Goal: Obtain resource: Obtain resource

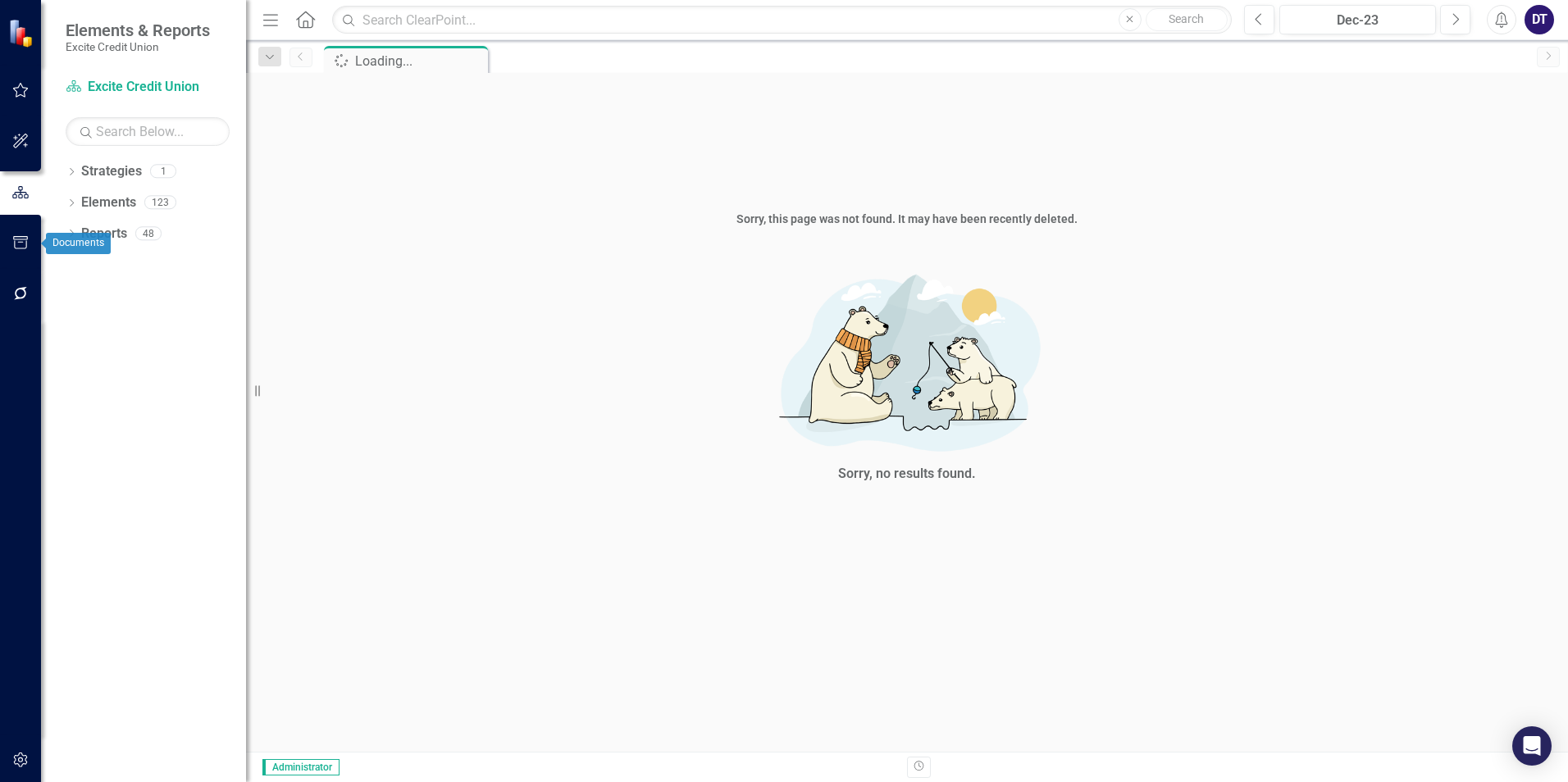
click at [17, 242] on icon "button" at bounding box center [21, 243] width 17 height 13
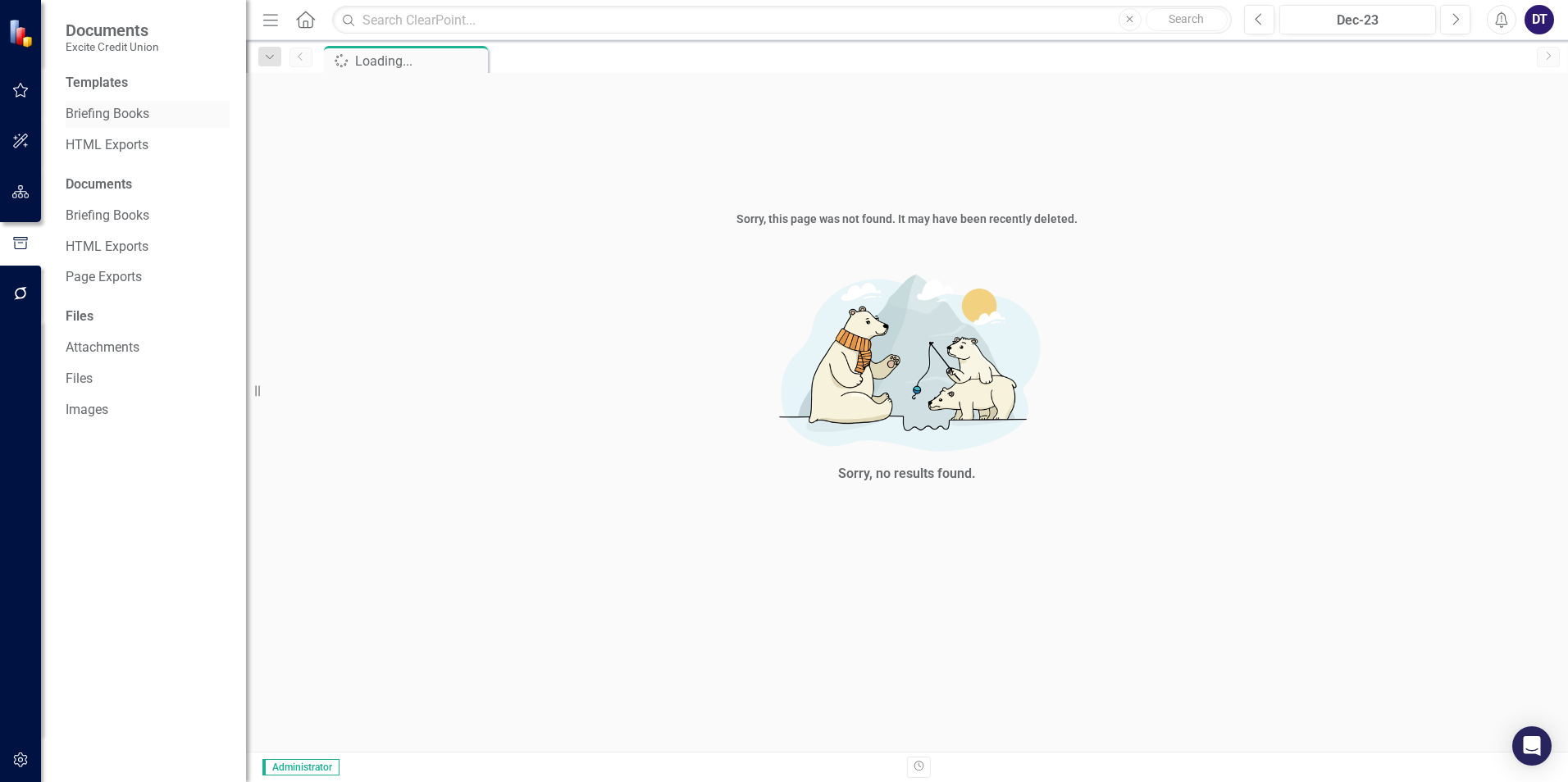
click at [125, 112] on link "Briefing Books" at bounding box center [147, 114] width 164 height 19
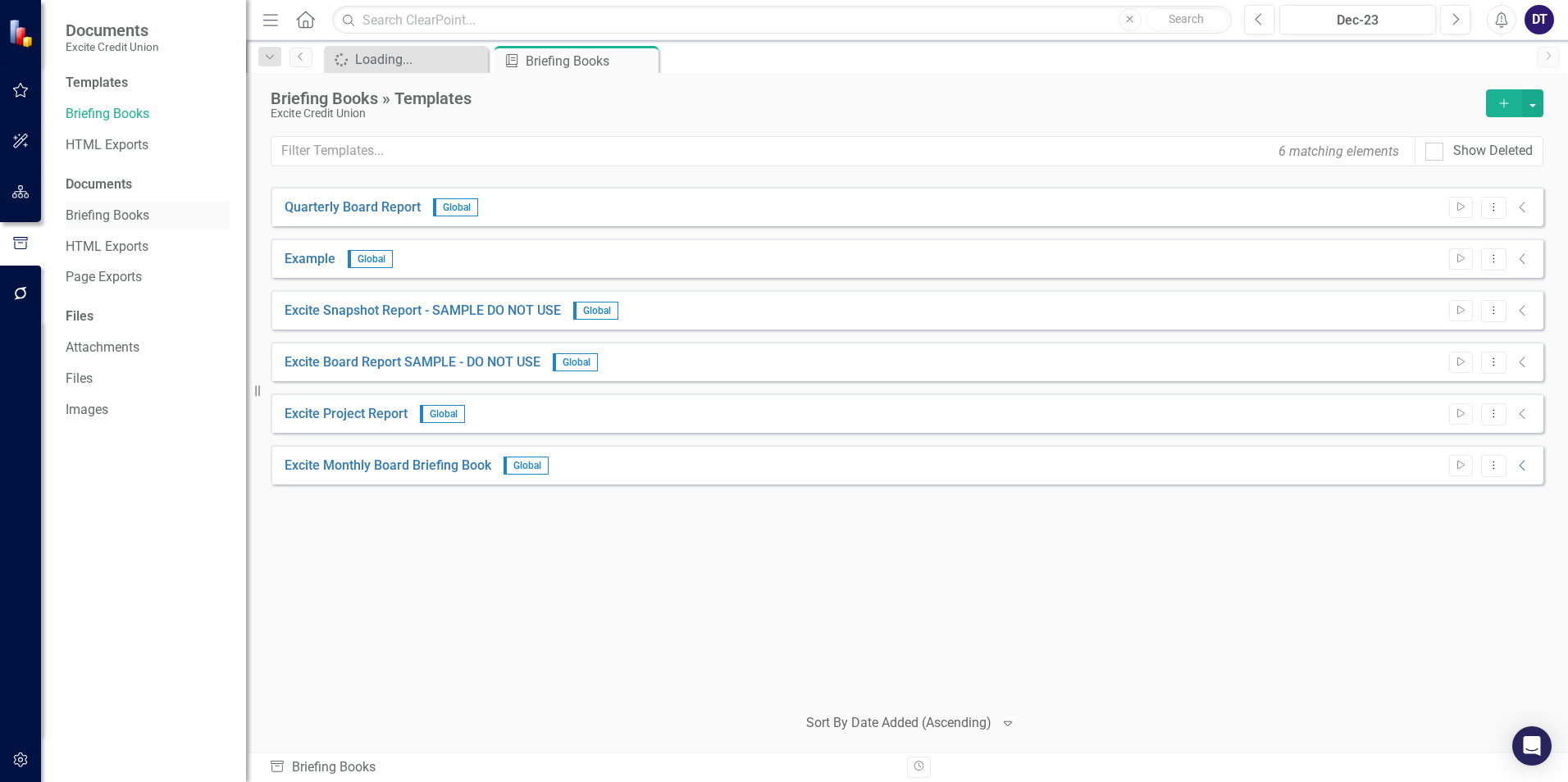
click at [121, 214] on link "Briefing Books" at bounding box center [147, 216] width 164 height 19
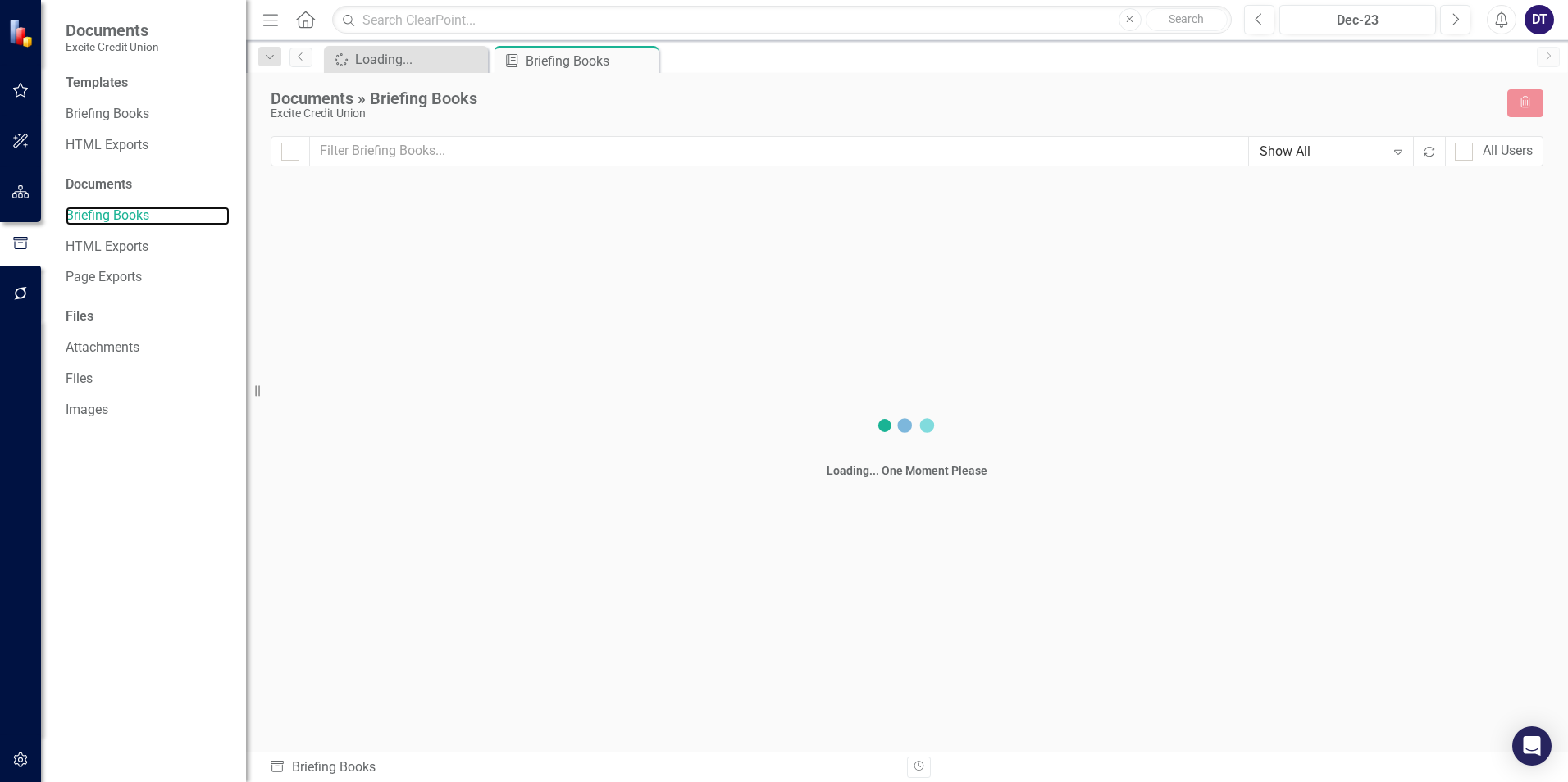
checkbox input "false"
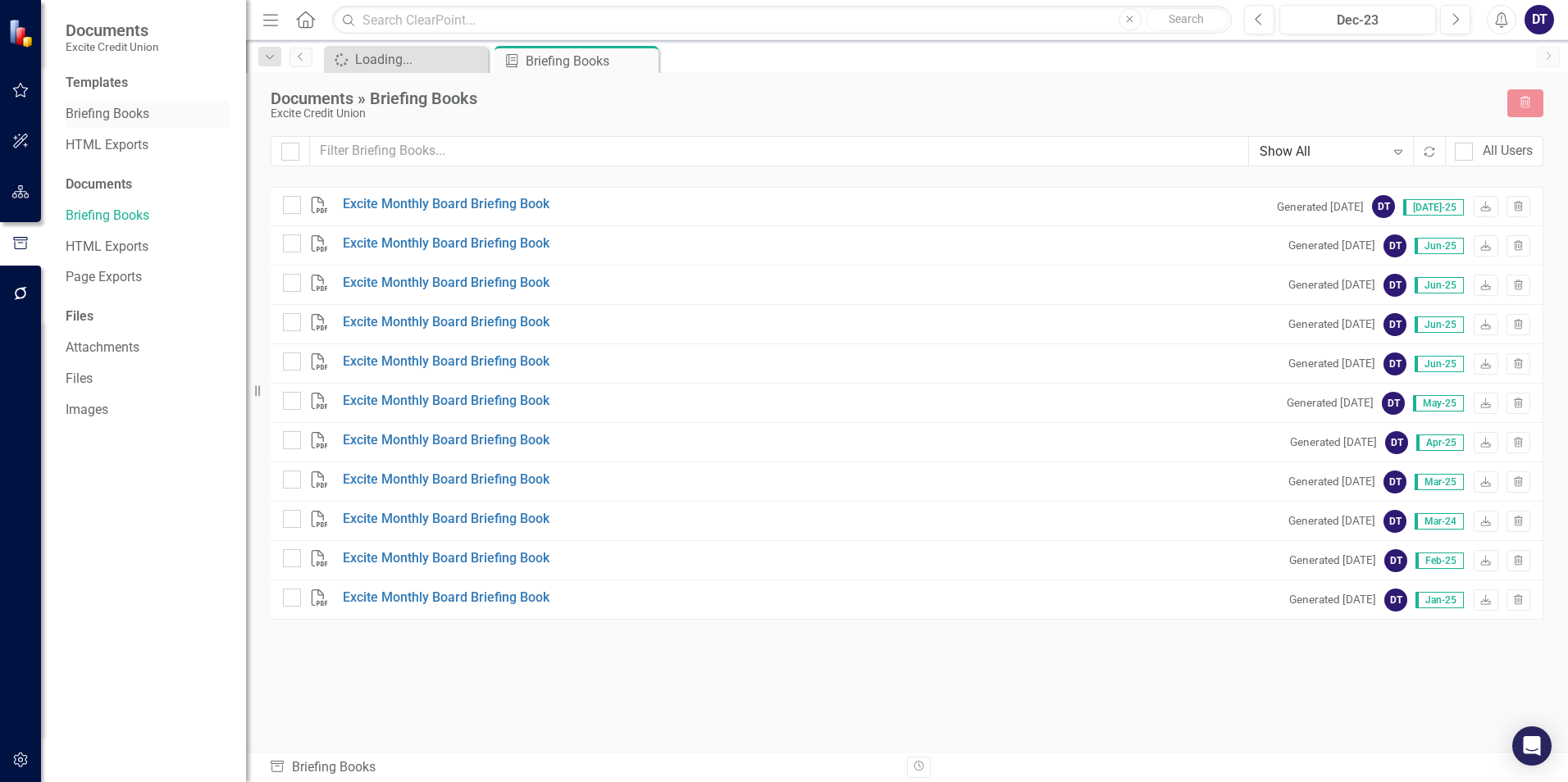
click at [99, 117] on link "Briefing Books" at bounding box center [147, 114] width 164 height 19
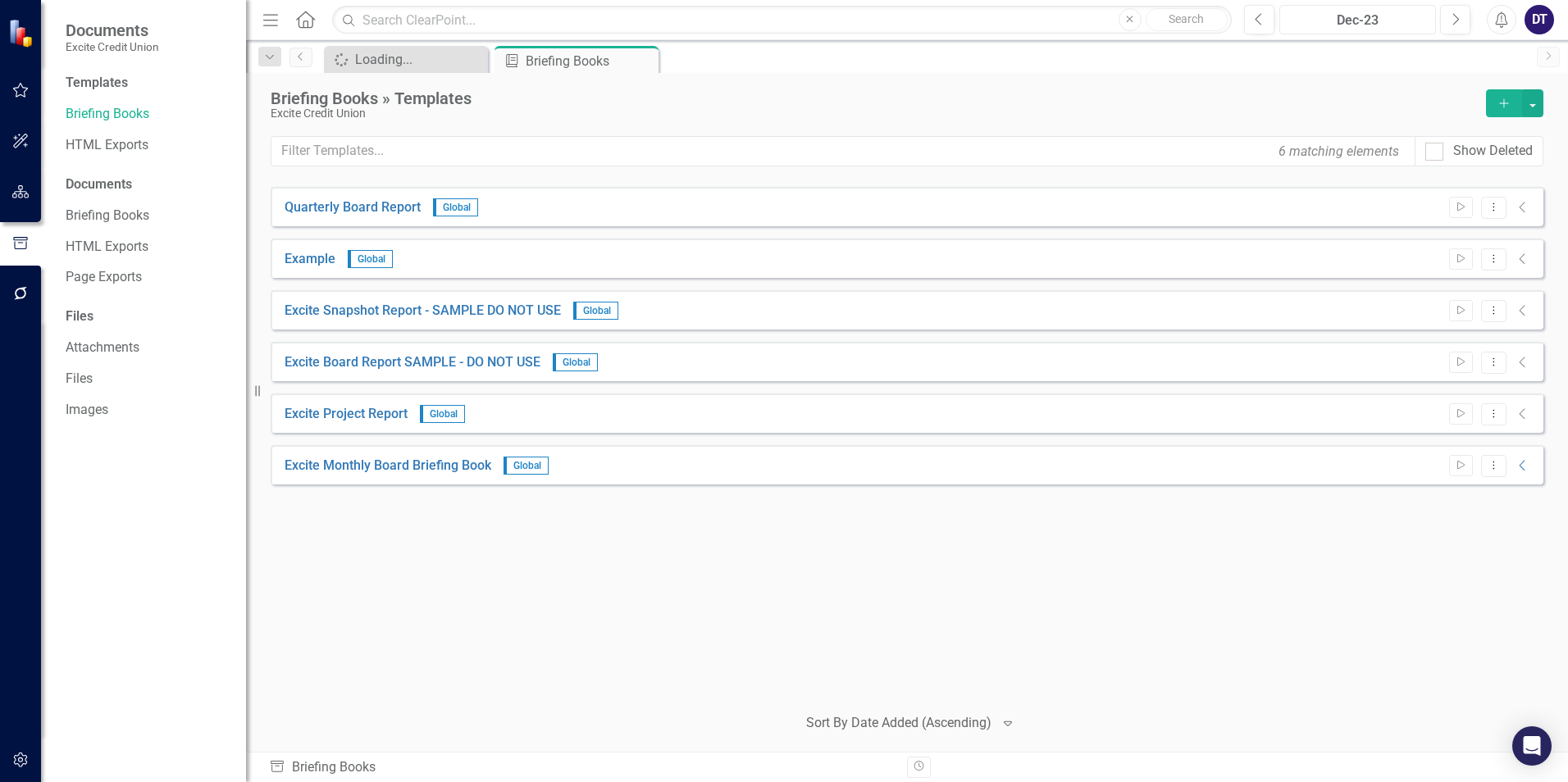
click at [1367, 12] on div "Dec-23" at bounding box center [1357, 21] width 145 height 20
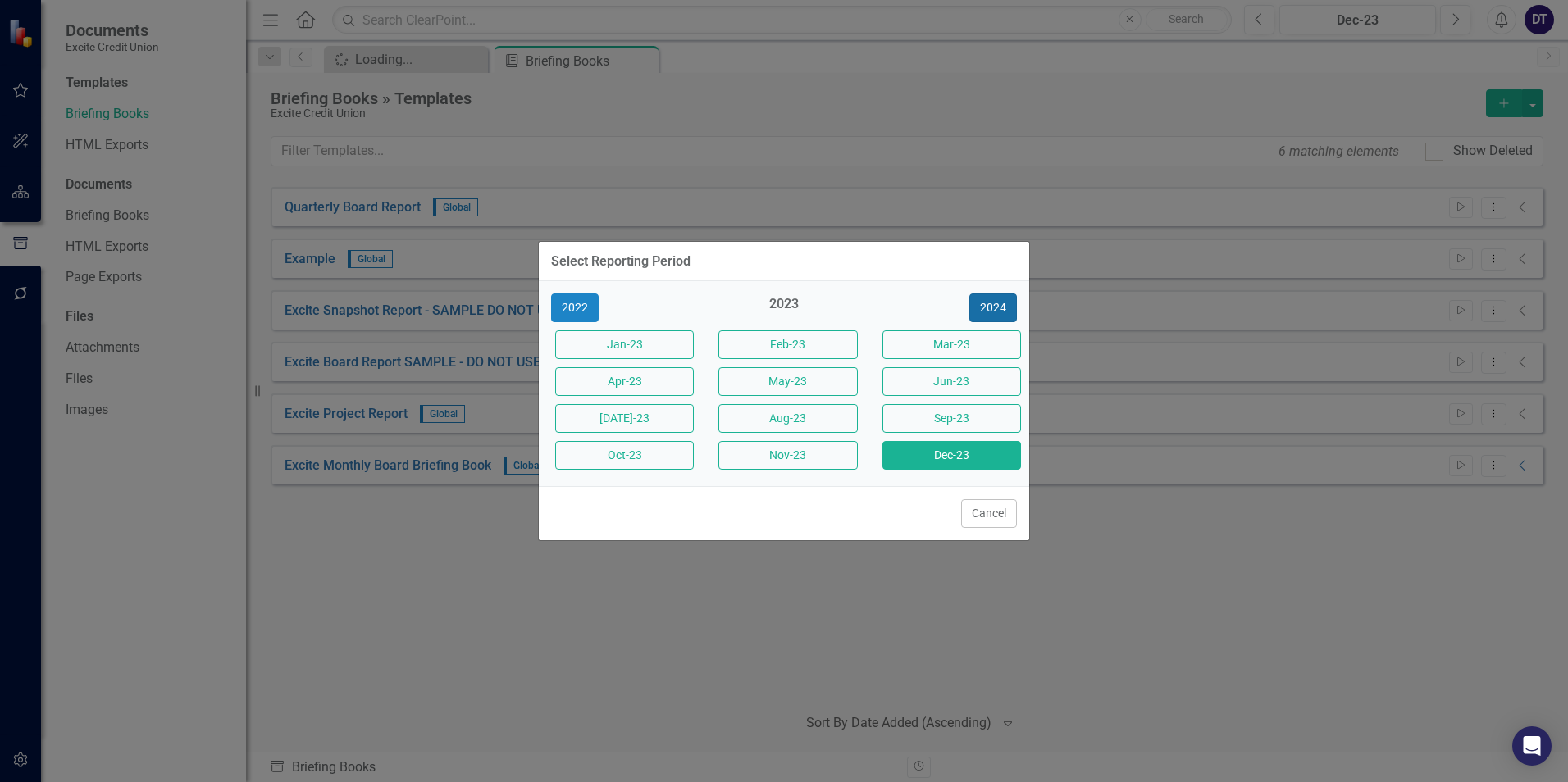
click at [994, 307] on button "2024" at bounding box center [993, 308] width 47 height 28
click at [994, 307] on button "2025" at bounding box center [993, 308] width 47 height 28
click at [913, 419] on button "Sep-25" at bounding box center [952, 418] width 138 height 28
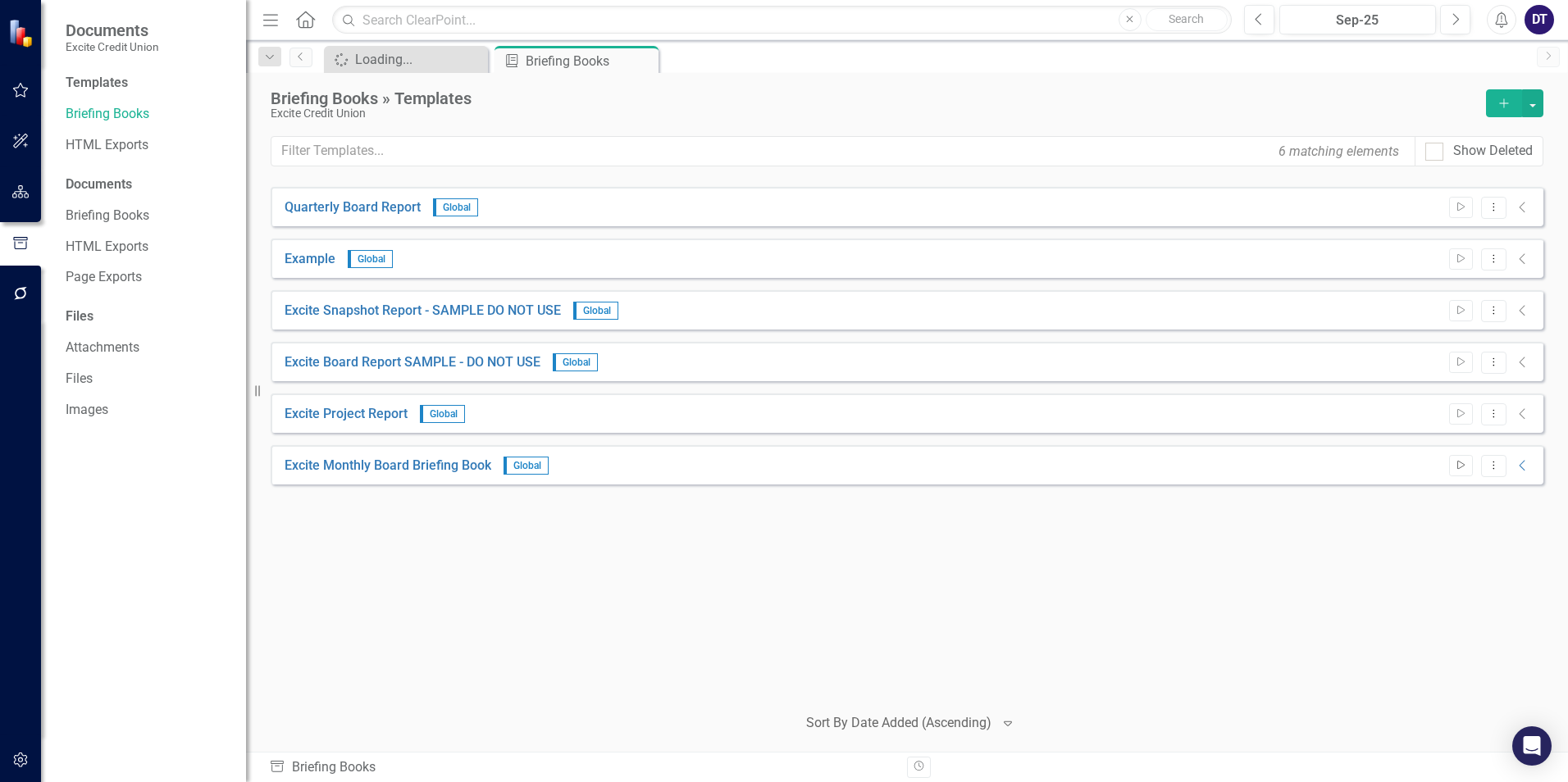
click at [1457, 464] on icon "button" at bounding box center [1461, 465] width 7 height 9
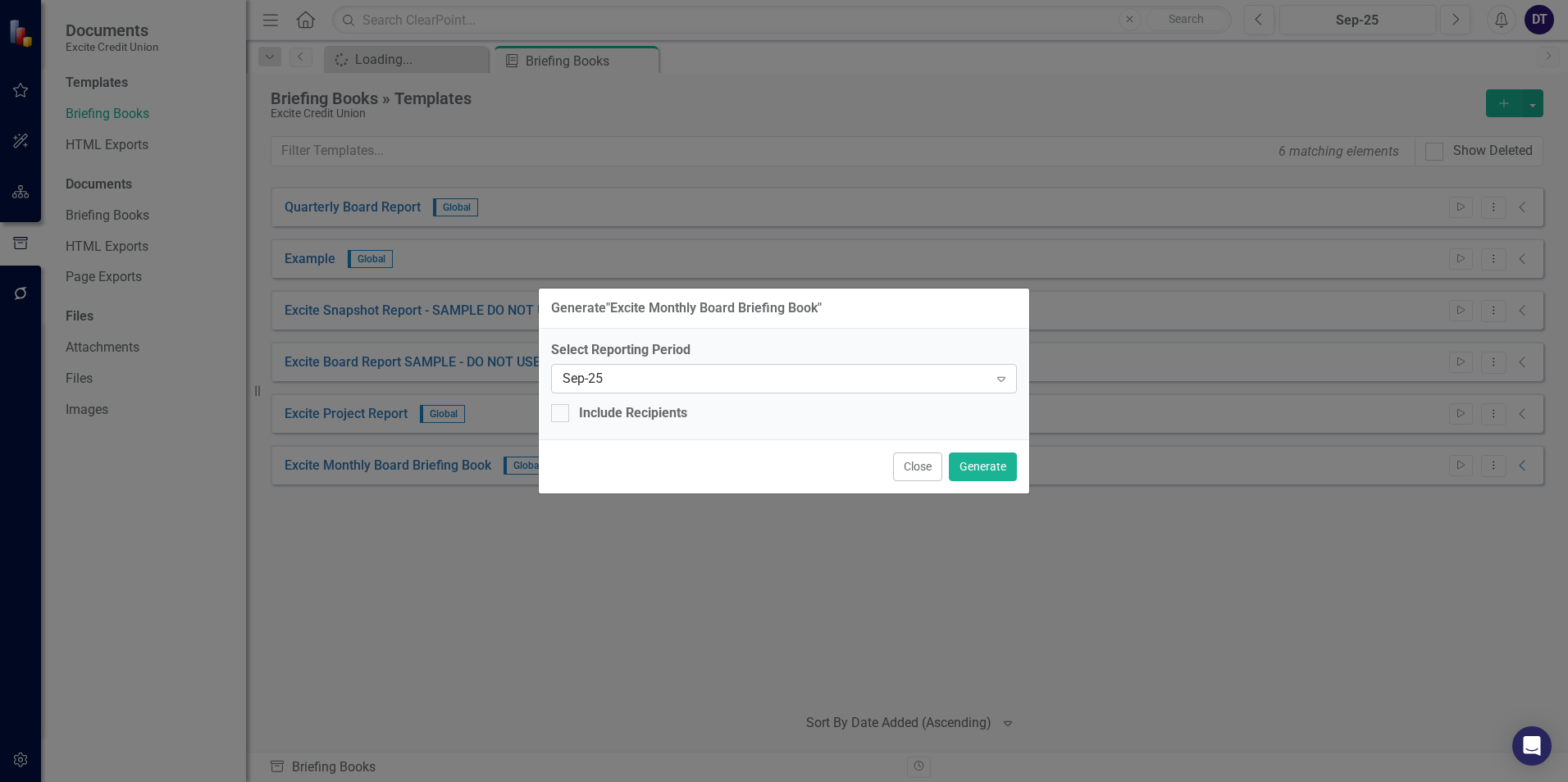
click at [739, 379] on div "Sep-25" at bounding box center [775, 378] width 426 height 19
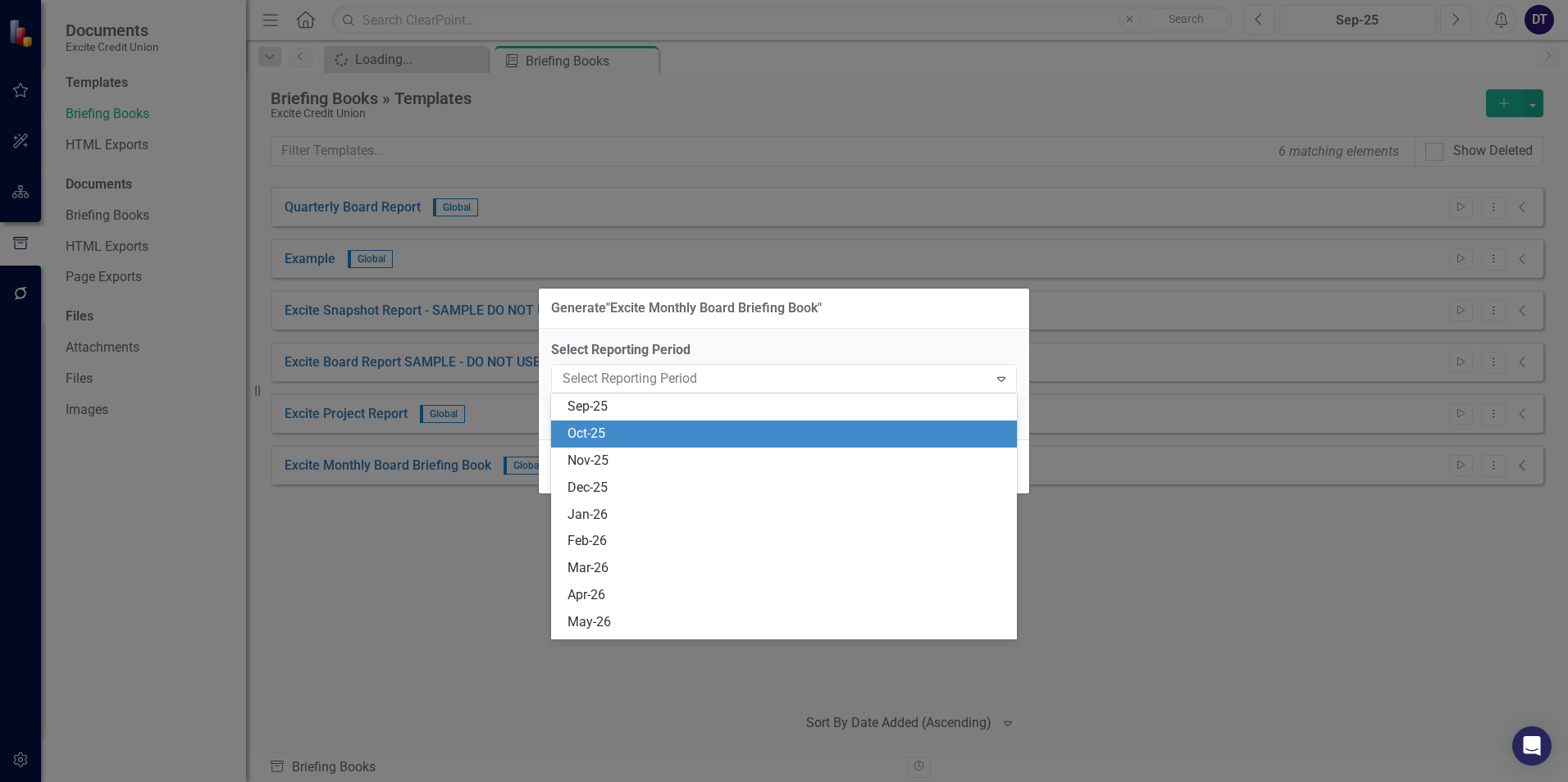
scroll to position [1184, 0]
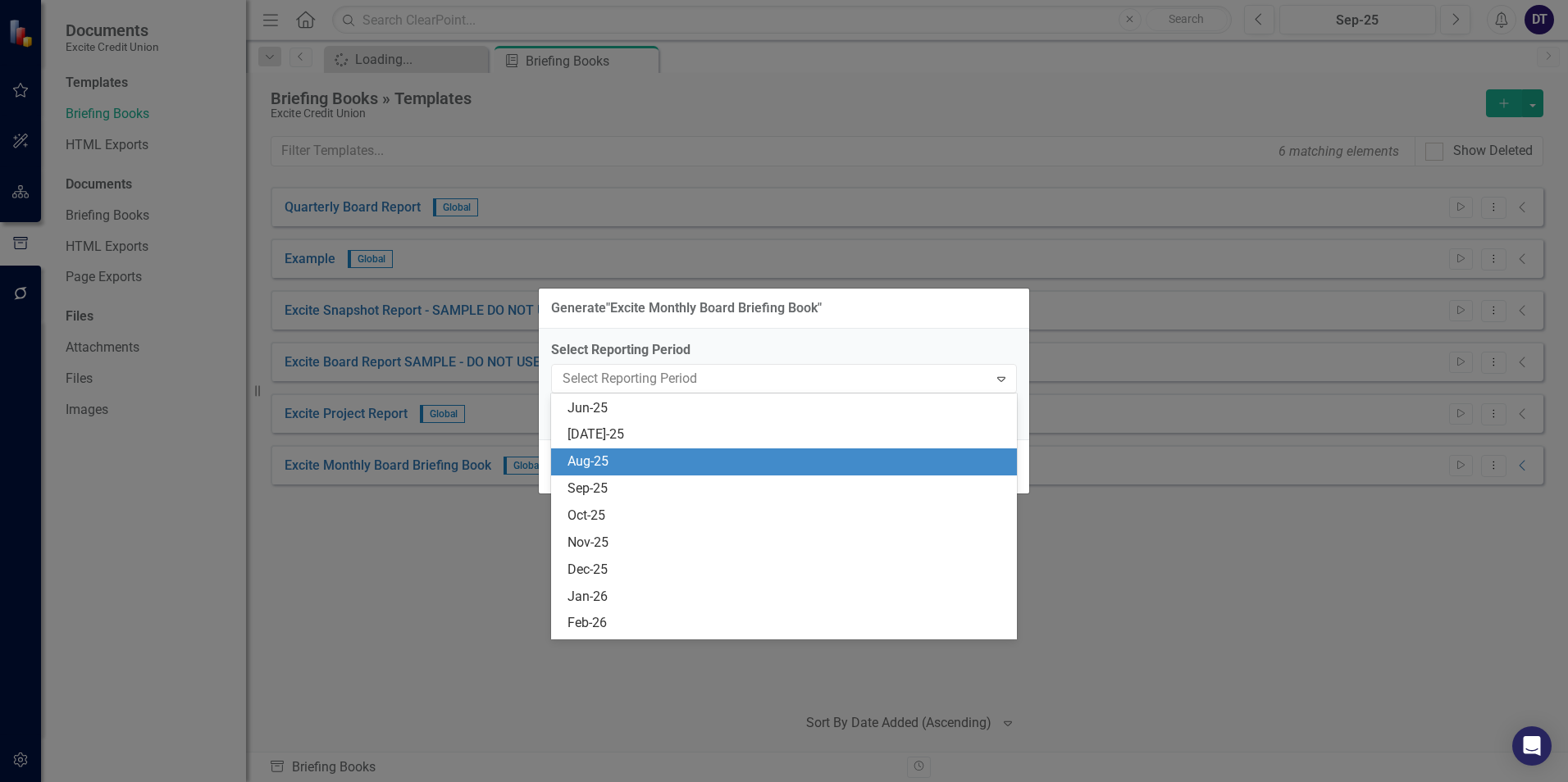
click at [638, 467] on div "Aug-25" at bounding box center [787, 462] width 440 height 19
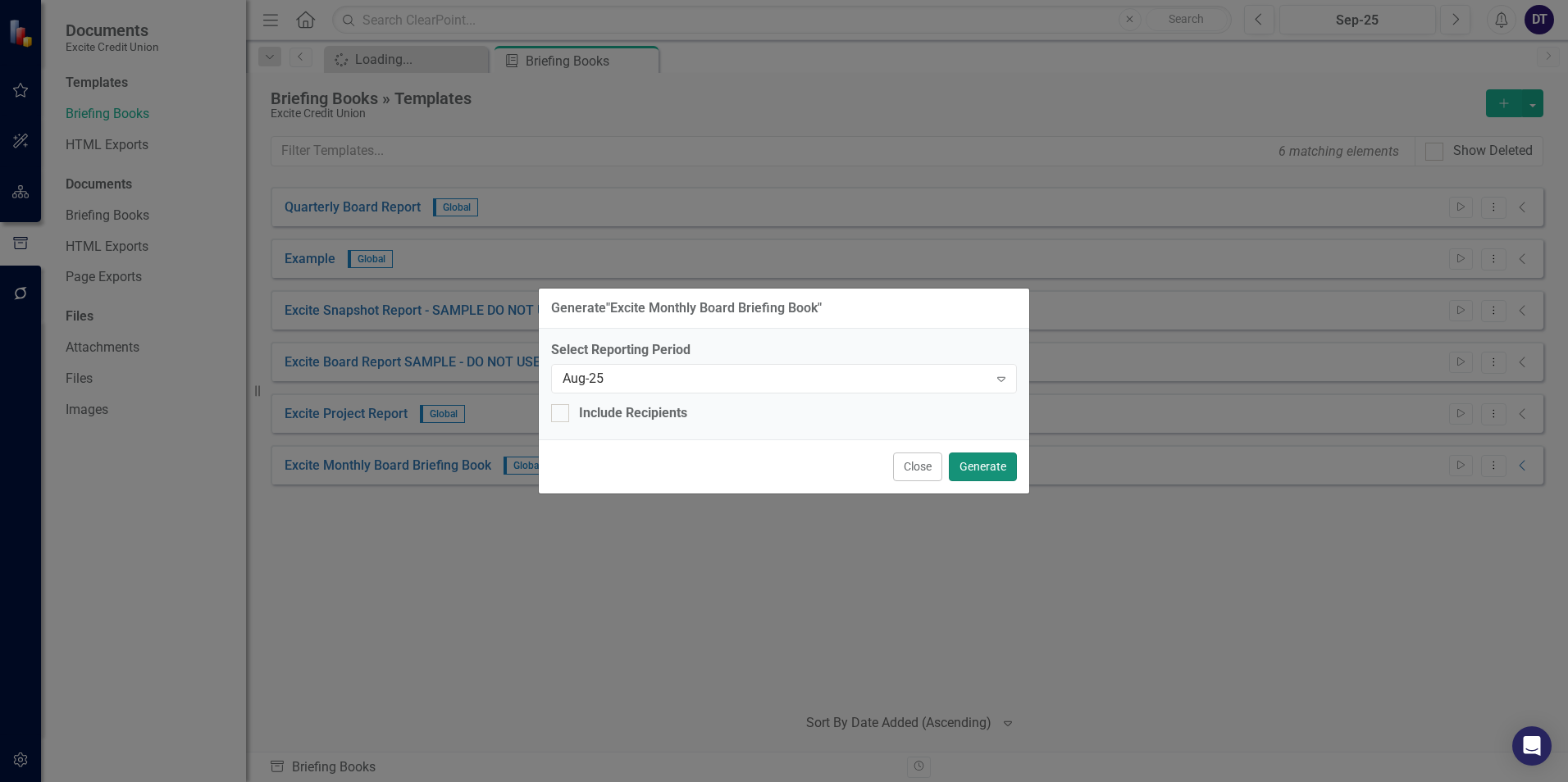
click at [979, 466] on button "Generate" at bounding box center [983, 467] width 68 height 28
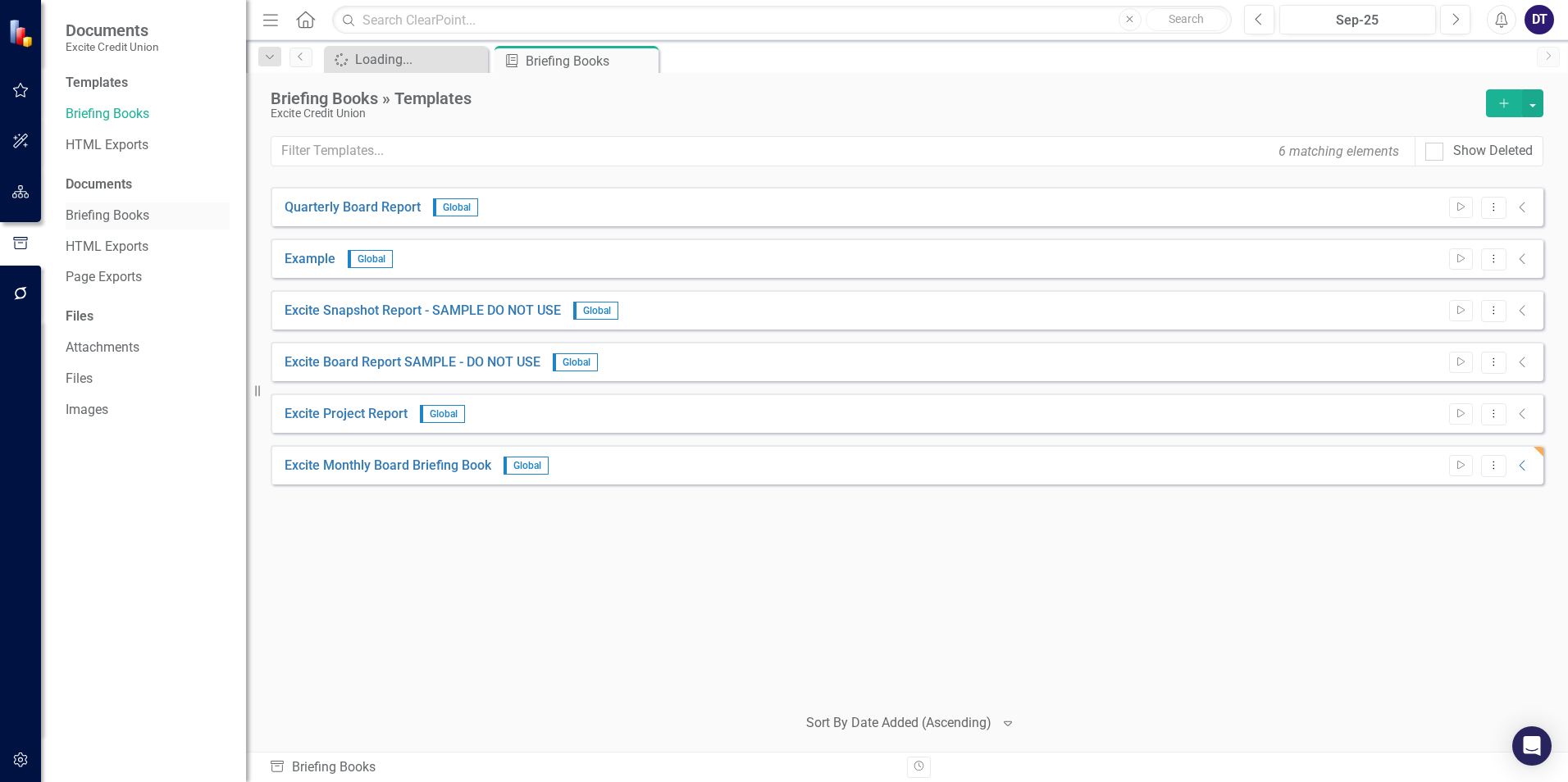
click at [132, 212] on link "Briefing Books" at bounding box center [147, 216] width 164 height 19
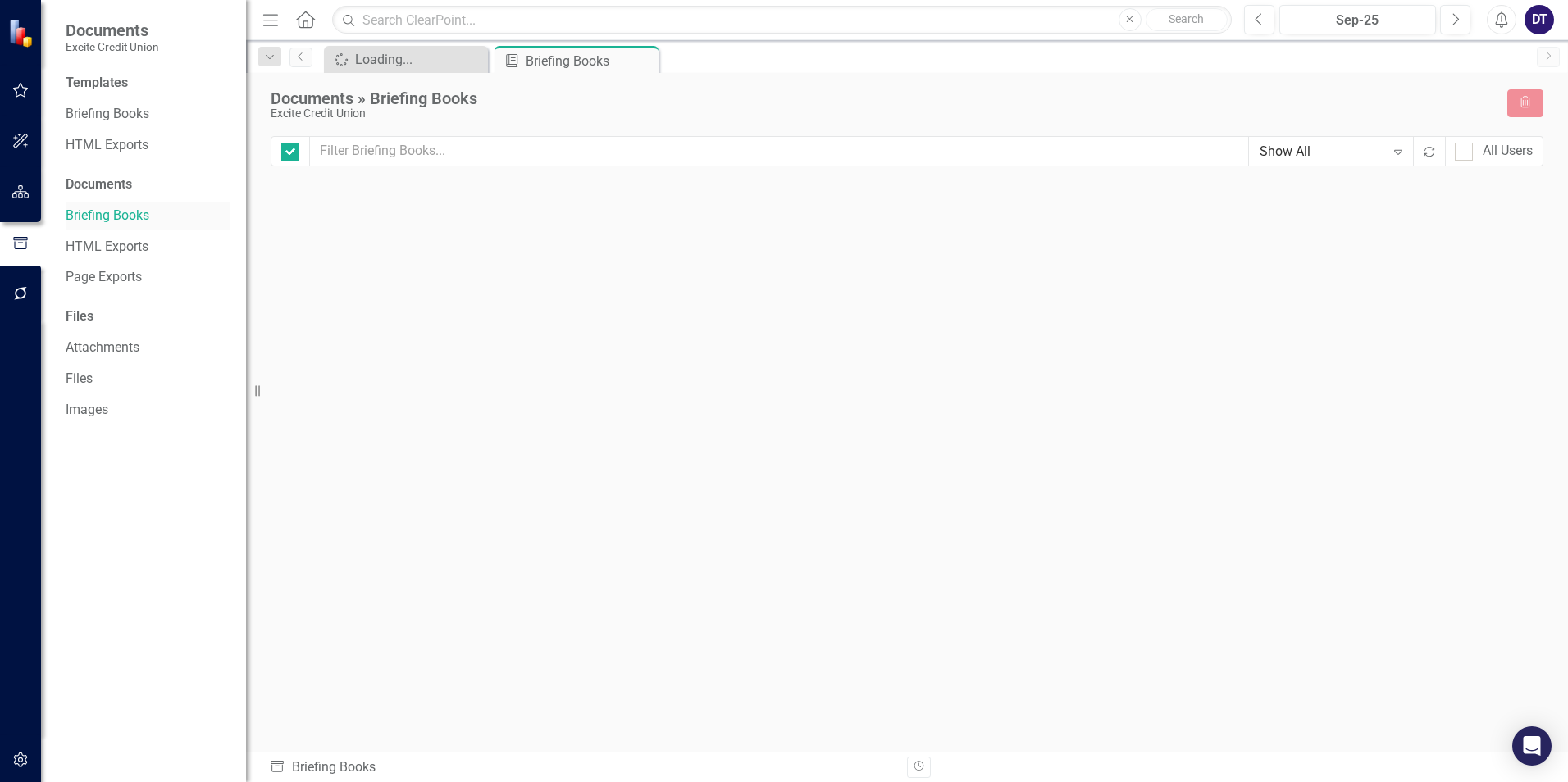
checkbox input "false"
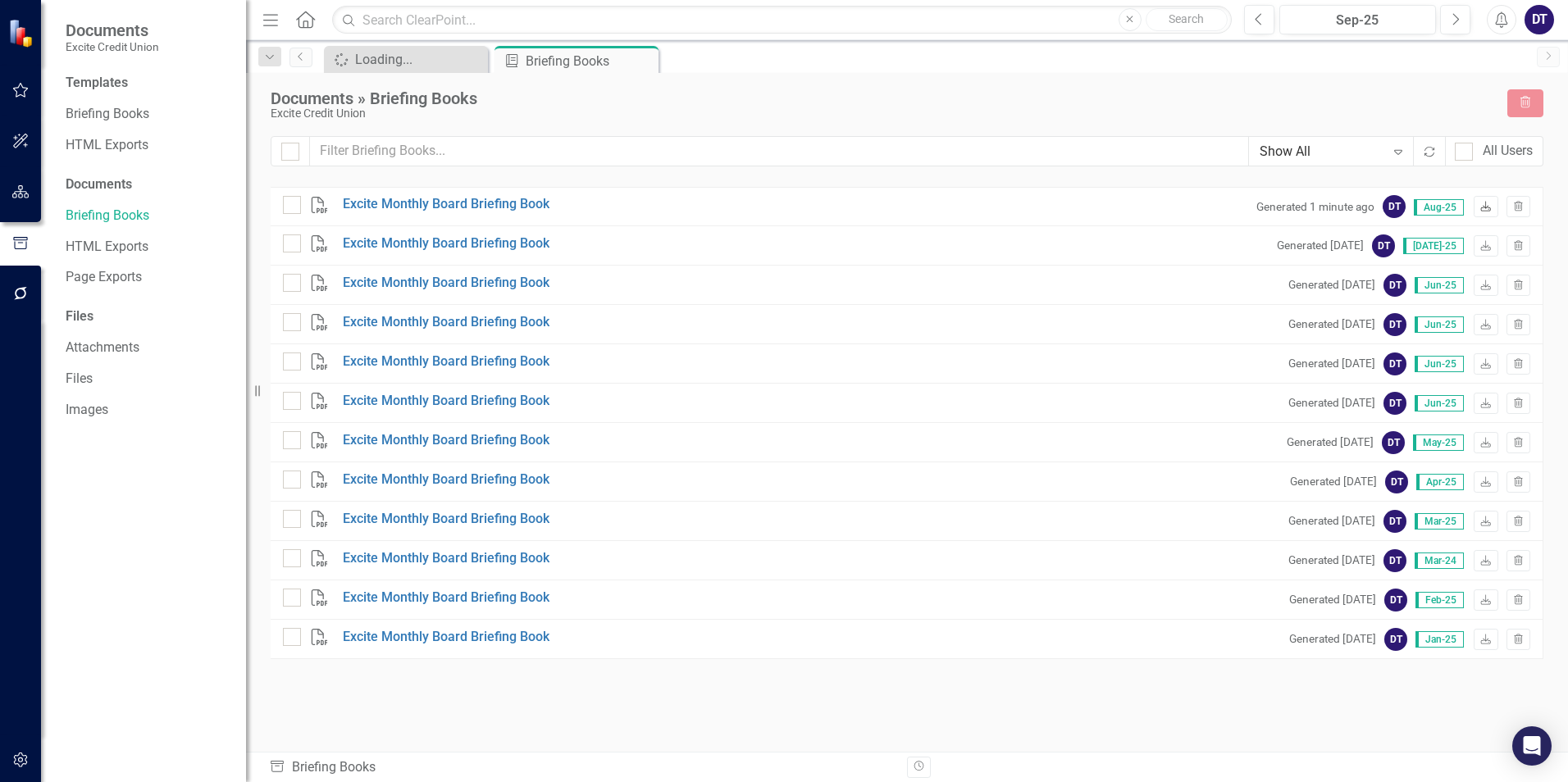
click at [1487, 202] on icon "Download" at bounding box center [1485, 207] width 12 height 10
